Goal: Download file/media

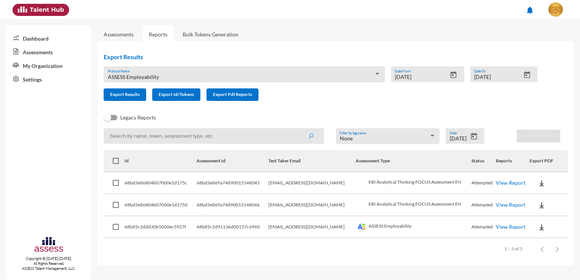
click at [261, 71] on div "ASSESS Employability Product Name" at bounding box center [244, 77] width 273 height 12
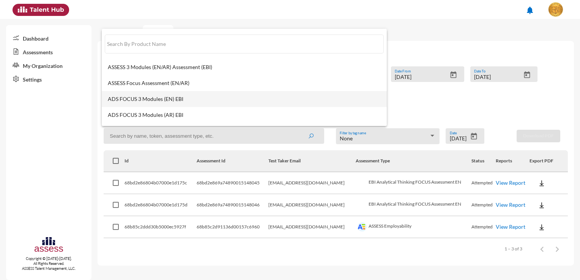
click at [159, 93] on mat-option "ADS FOCUS 3 Modules (EN) EBI" at bounding box center [244, 99] width 285 height 16
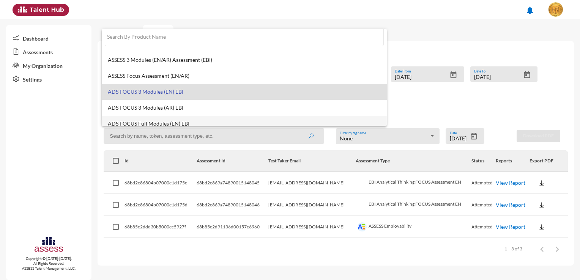
scroll to position [6, 0]
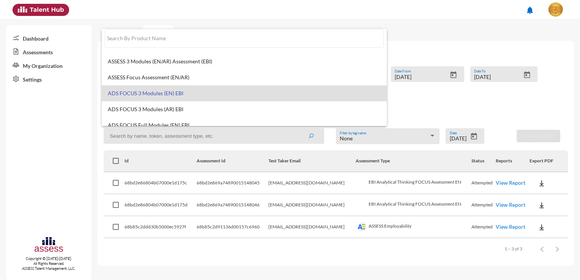
click at [188, 87] on mat-option "ADS FOCUS 3 Modules (EN) EBI" at bounding box center [244, 93] width 285 height 16
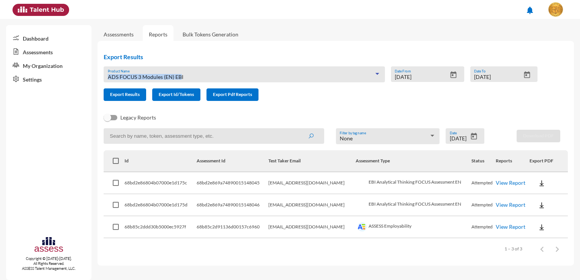
drag, startPoint x: 181, startPoint y: 75, endPoint x: 113, endPoint y: 72, distance: 67.7
click at [113, 72] on div "ADS FOCUS 3 Modules (EN) EBI Product Name" at bounding box center [244, 77] width 273 height 12
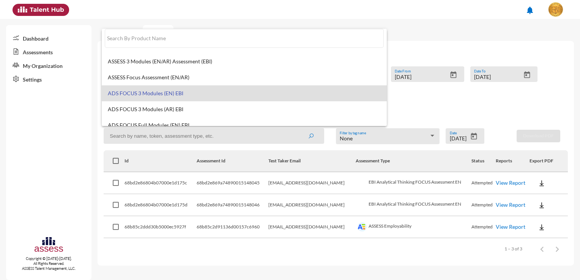
drag, startPoint x: 164, startPoint y: 141, endPoint x: 161, endPoint y: 133, distance: 8.0
click at [163, 141] on div at bounding box center [290, 140] width 580 height 280
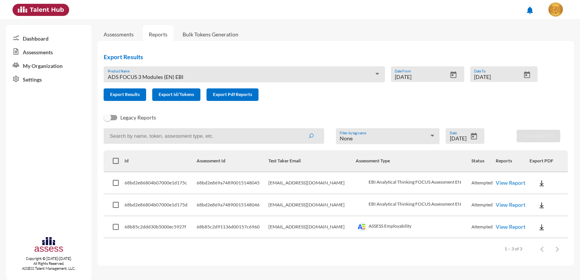
click at [161, 133] on input at bounding box center [214, 136] width 221 height 16
paste input "EBI Banking Exam.English.2025"
type input "E"
type input "ADS FOCUS 3 Modules (EN) EBI"
click at [299, 129] on button "submit" at bounding box center [311, 136] width 24 height 14
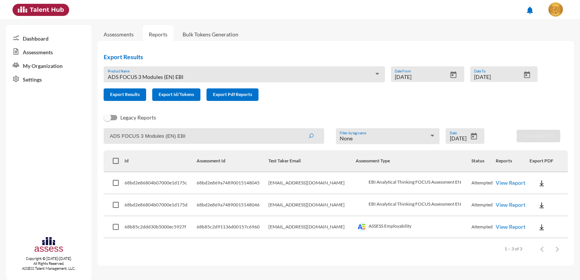
click at [509, 184] on link "View Report" at bounding box center [511, 183] width 30 height 6
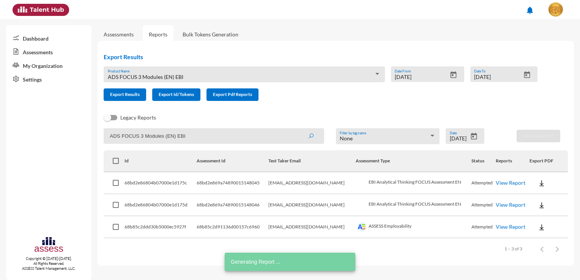
click at [503, 204] on link "View Report" at bounding box center [511, 205] width 30 height 6
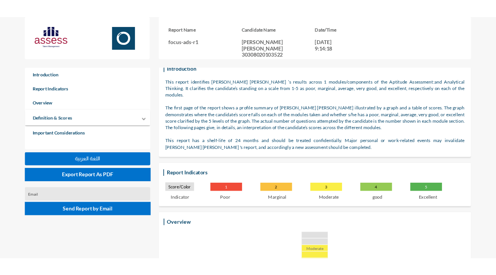
scroll to position [38, 0]
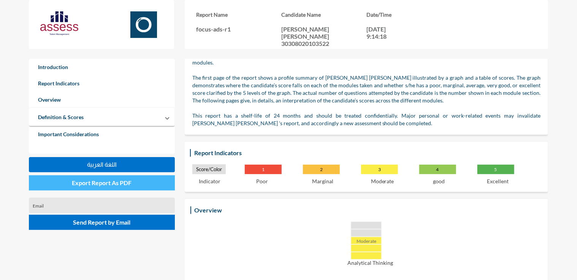
drag, startPoint x: 132, startPoint y: 183, endPoint x: 133, endPoint y: 178, distance: 5.4
click at [133, 180] on button "Export Report As PDF" at bounding box center [102, 182] width 146 height 15
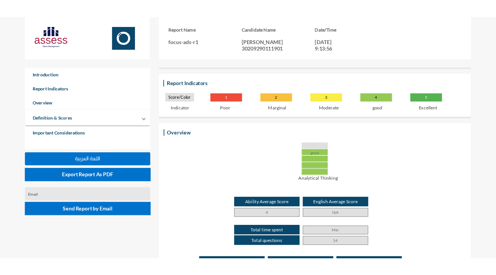
scroll to position [114, 0]
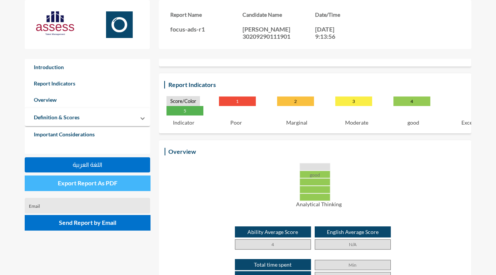
click at [106, 185] on span "Export Report As PDF" at bounding box center [88, 182] width 60 height 7
